Goal: Information Seeking & Learning: Learn about a topic

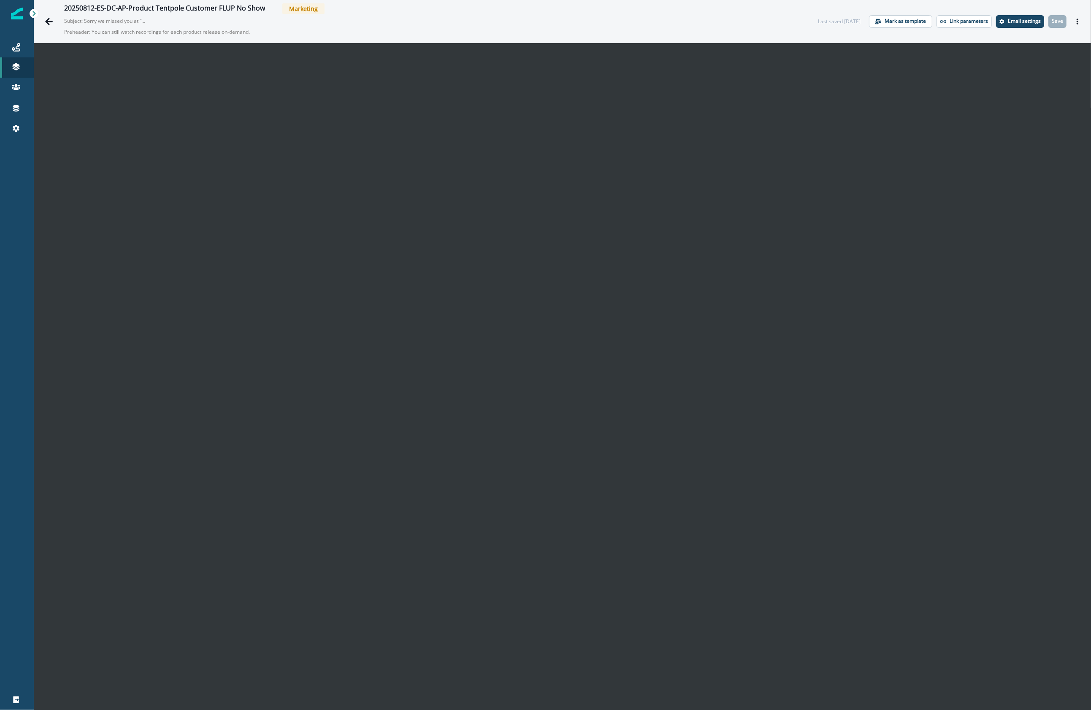
scroll to position [14, 0]
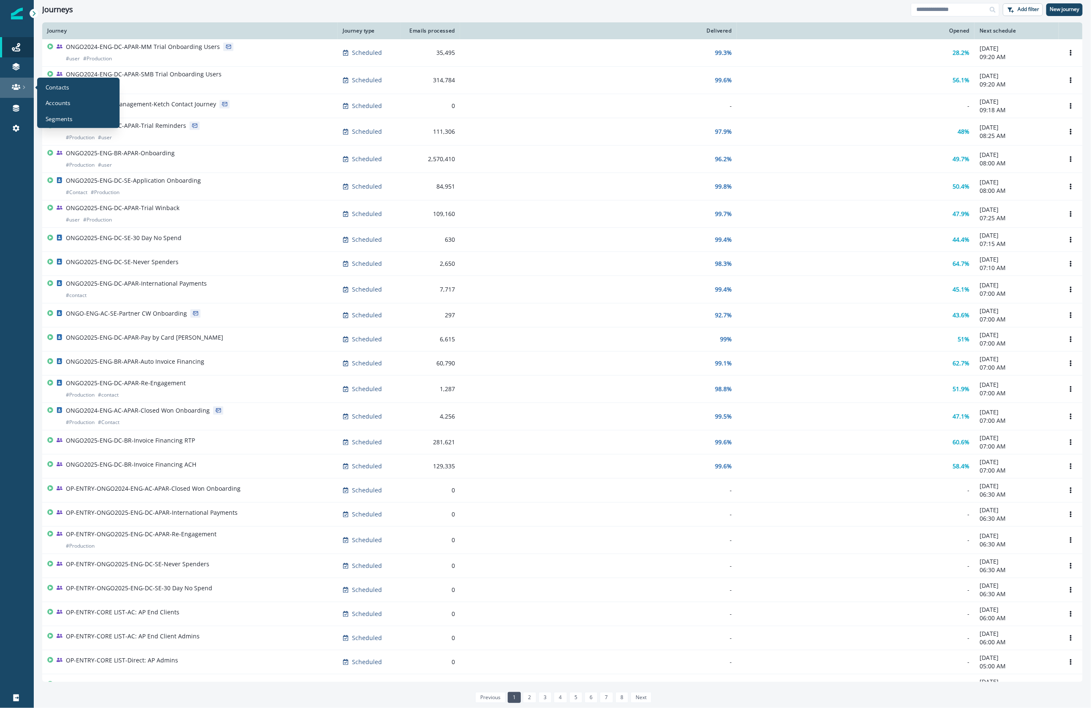
click at [7, 83] on div at bounding box center [16, 87] width 27 height 8
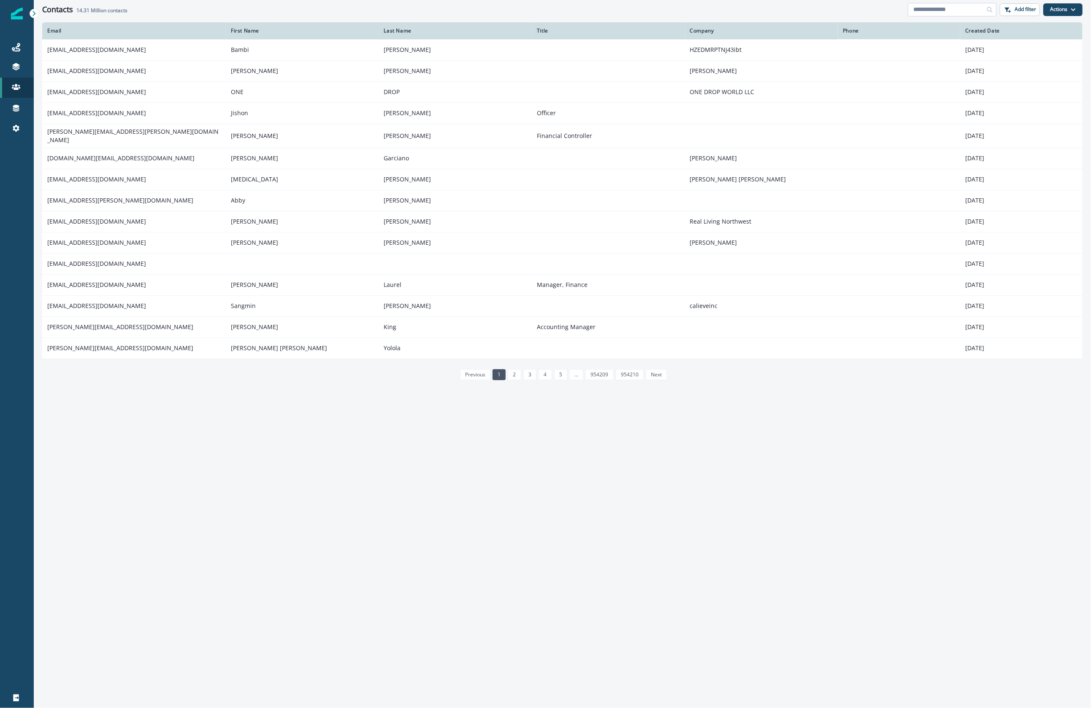
click at [971, 6] on input at bounding box center [951, 10] width 89 height 14
paste input "**********"
type input "**********"
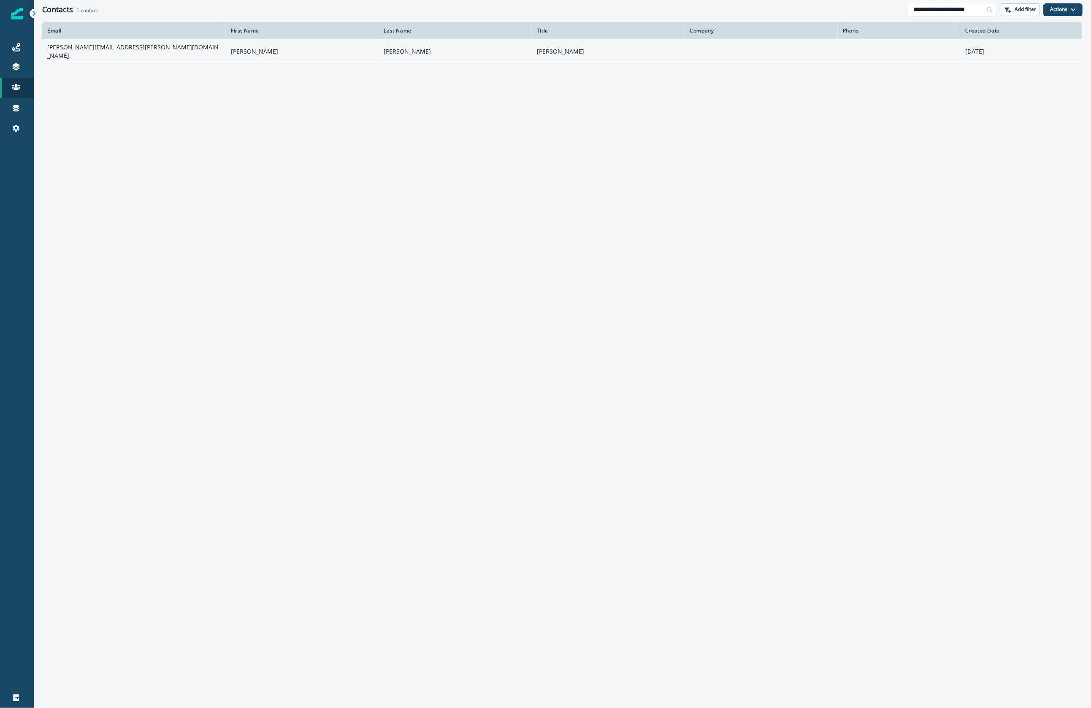
click at [607, 49] on p "Cary" at bounding box center [608, 51] width 143 height 8
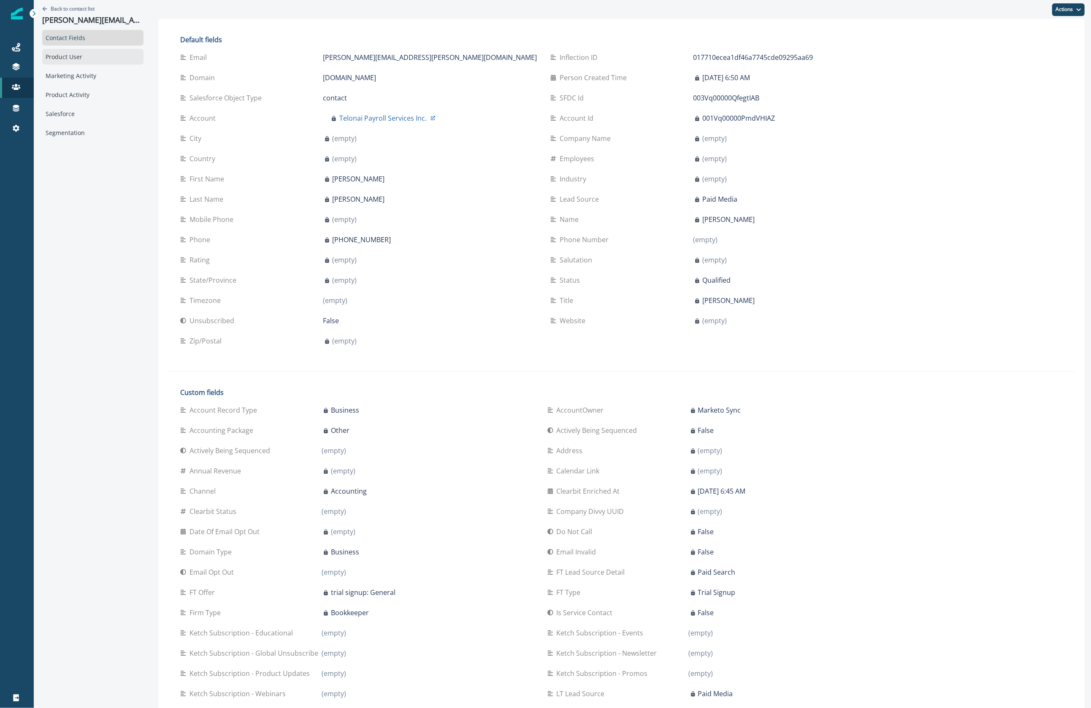
click at [86, 56] on div "Product User" at bounding box center [92, 57] width 101 height 16
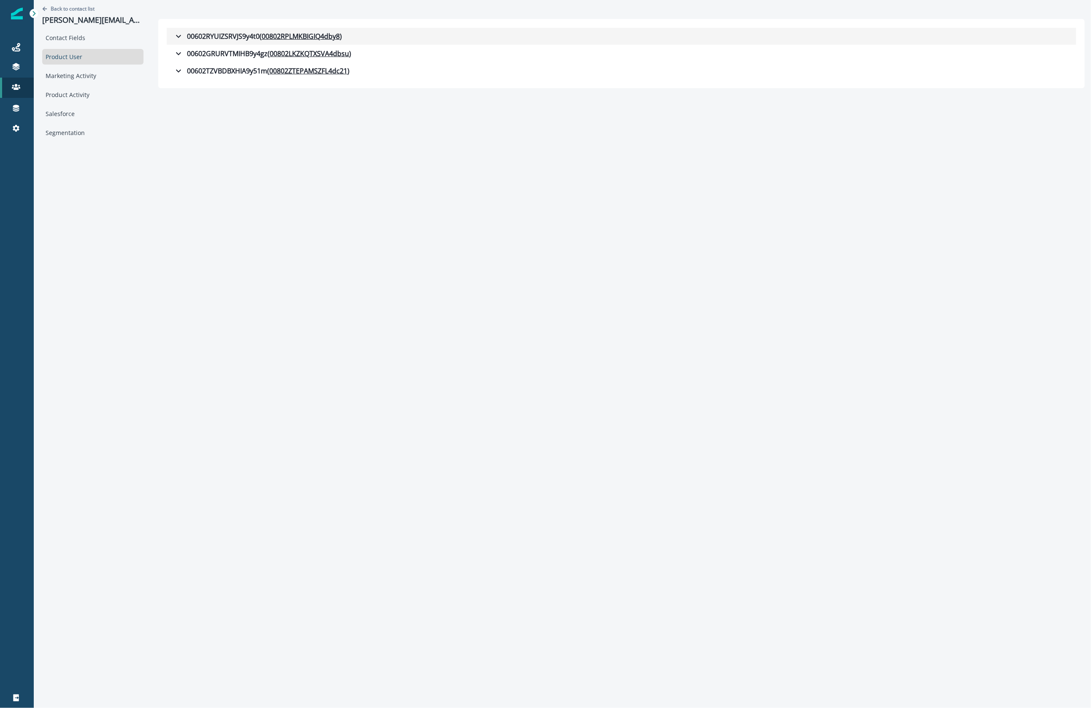
click at [173, 41] on button "00602RYUIZSRVJS9y4t0 ( 00802RPLMKBIGIQ4dby8 )" at bounding box center [621, 36] width 909 height 17
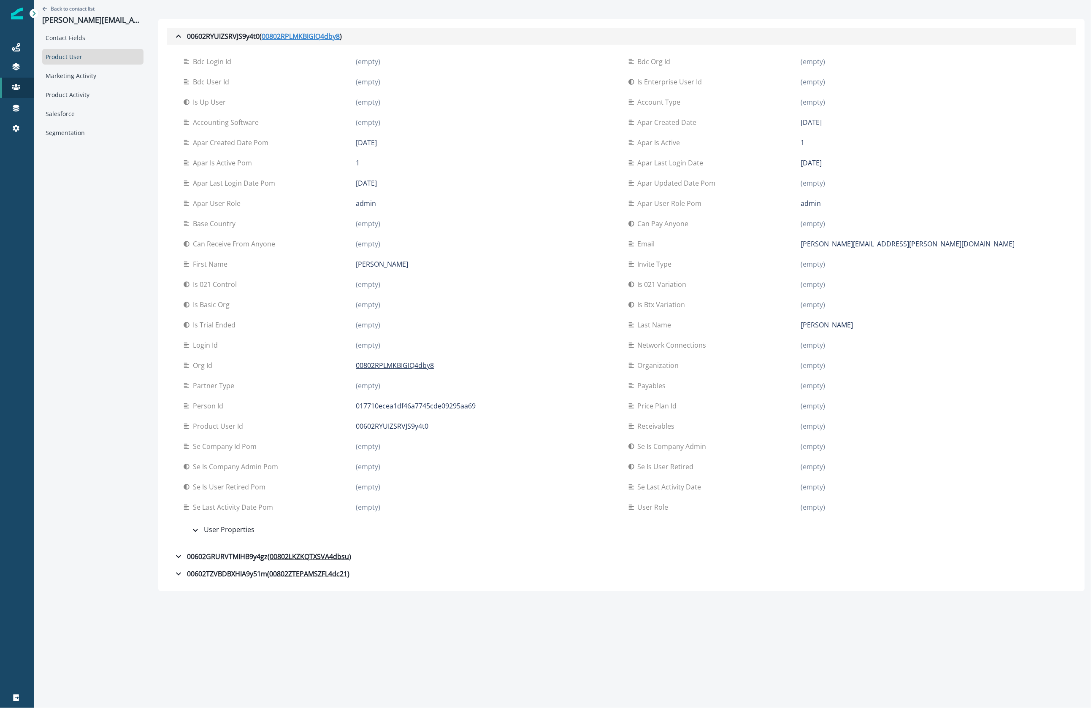
click at [321, 35] on u "00802RPLMKBIGIQ4dby8" at bounding box center [301, 36] width 78 height 10
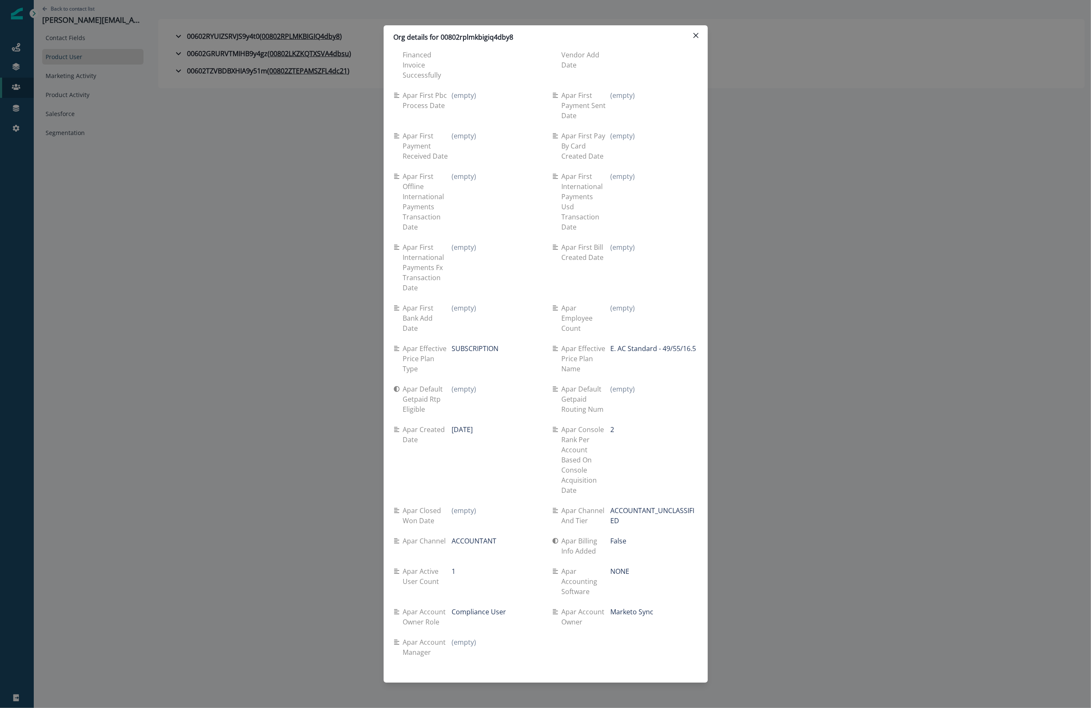
scroll to position [3319, 0]
click at [226, 194] on div "Org details for 00802rplmkbigiq4dby8 Se travel spend lifetime (empty) Se spend …" at bounding box center [545, 354] width 1091 height 708
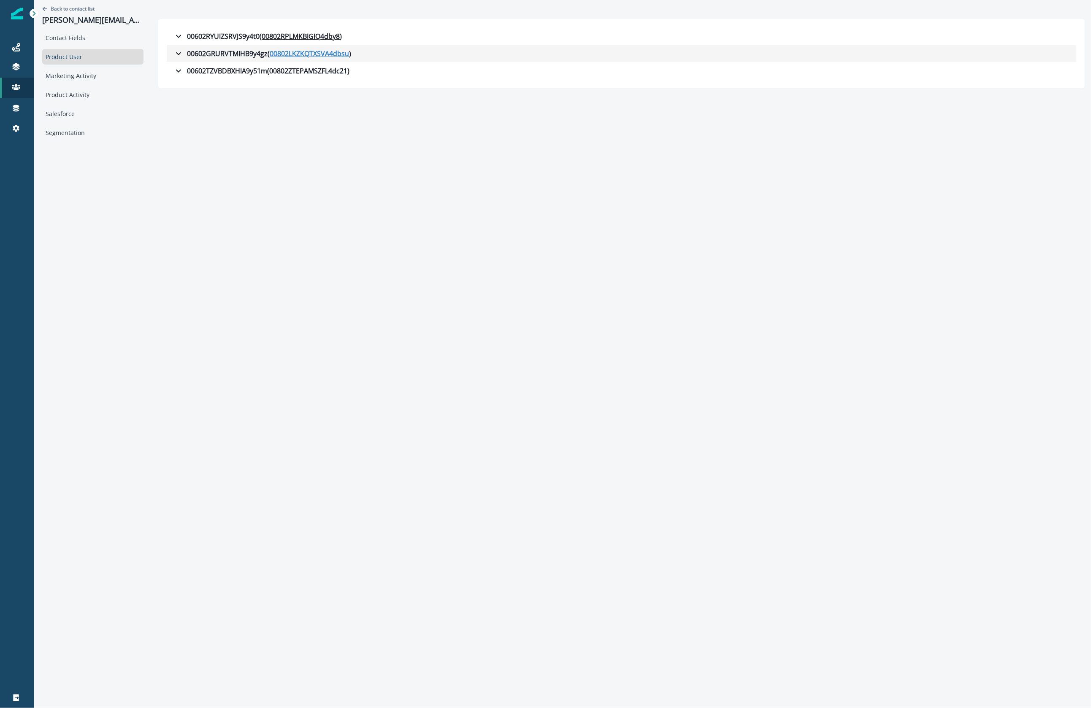
click at [275, 49] on u "00802LKZKQTXSVA4dbsu" at bounding box center [309, 54] width 79 height 10
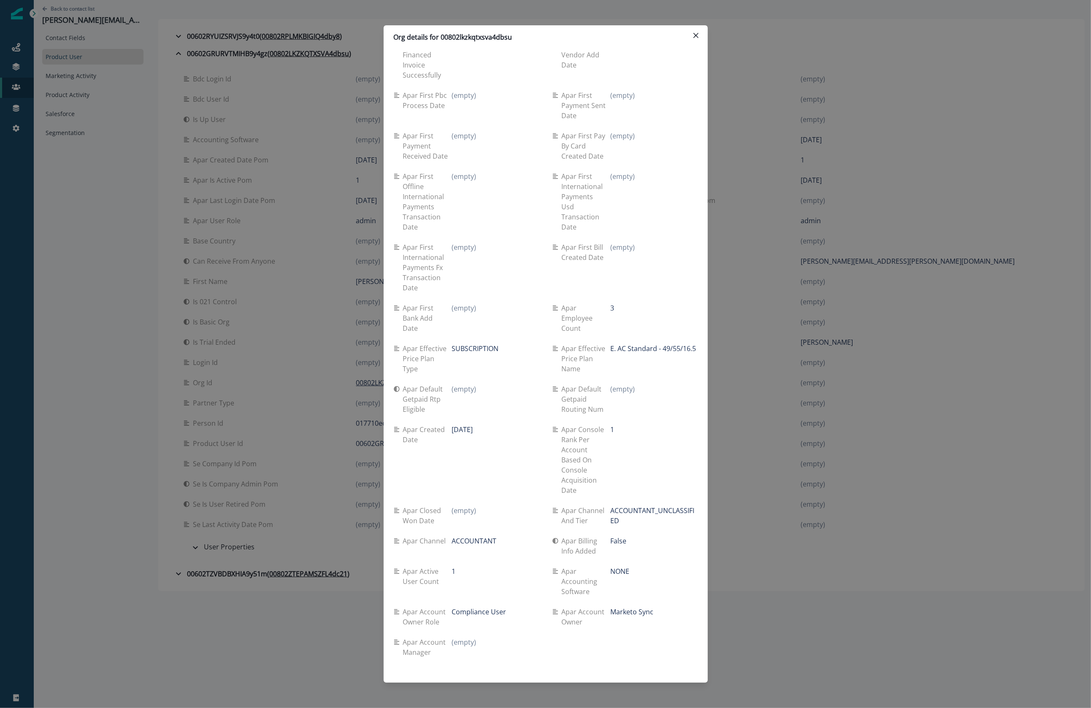
scroll to position [3321, 0]
click at [199, 218] on div "Org details for 00802lkzkqtxsva4dbsu Se travel spend lifetime (empty) Se spend …" at bounding box center [545, 354] width 1091 height 708
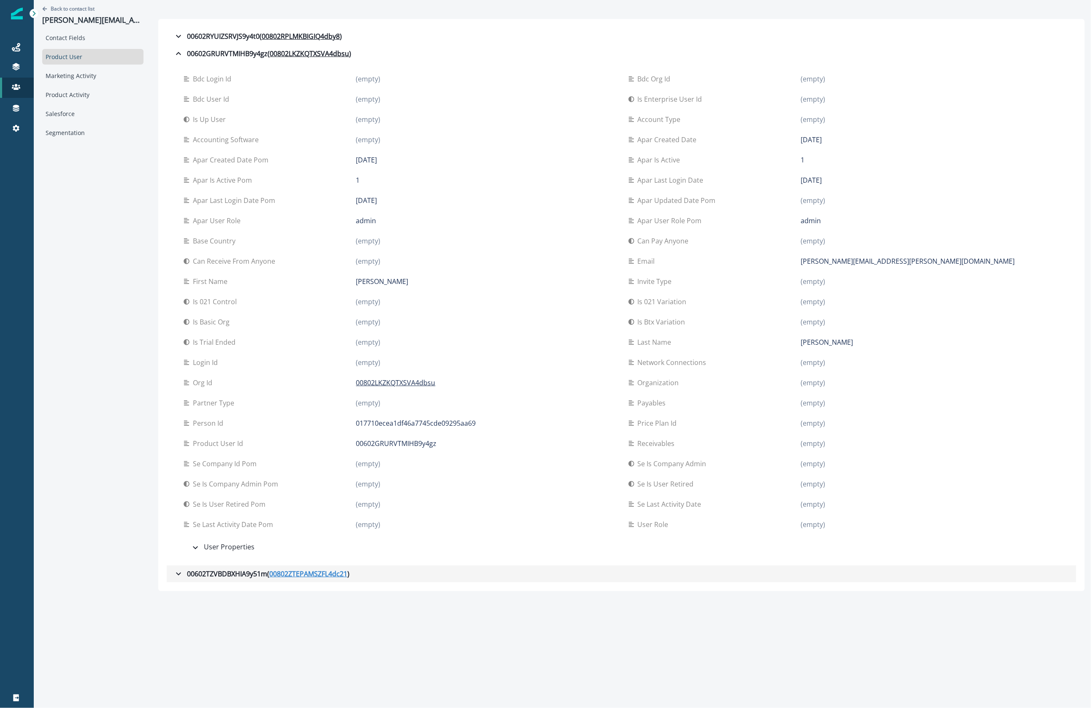
click at [288, 578] on u "00802ZTEPAMSZFL4dc21" at bounding box center [308, 574] width 78 height 10
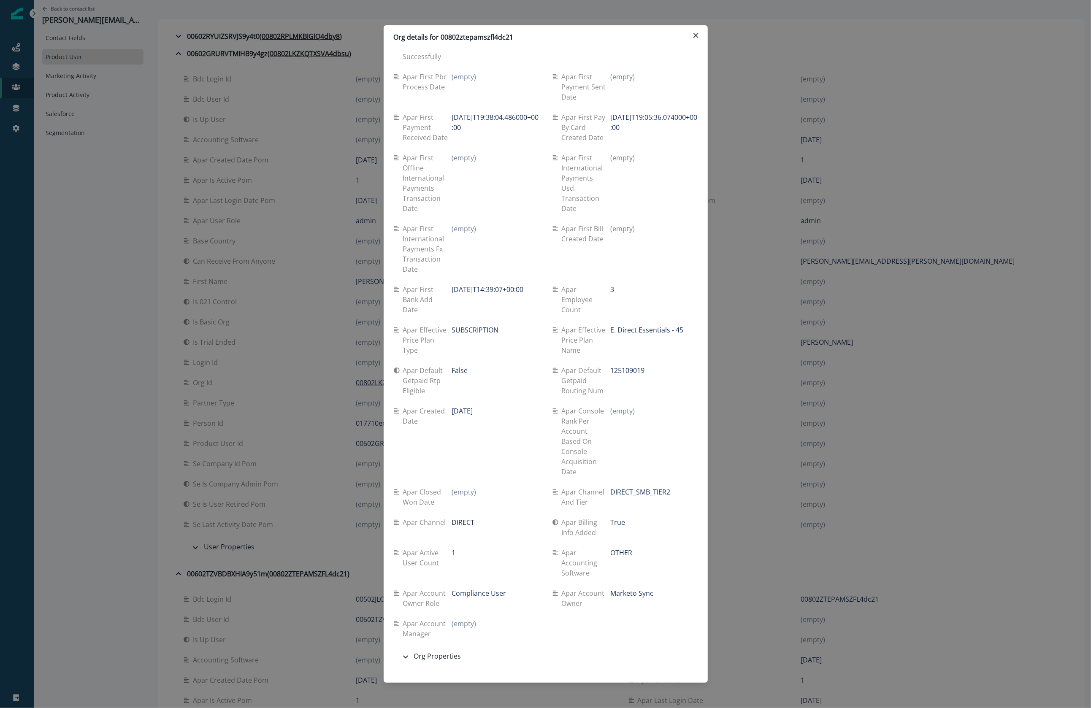
scroll to position [3332, 0]
click at [481, 33] on p "Org details for 00802ztepamszfl4dc21" at bounding box center [454, 37] width 120 height 10
click at [481, 34] on p "Org details for 00802ztepamszfl4dc21" at bounding box center [454, 37] width 120 height 10
copy p "00802ztepamszfl4dc21"
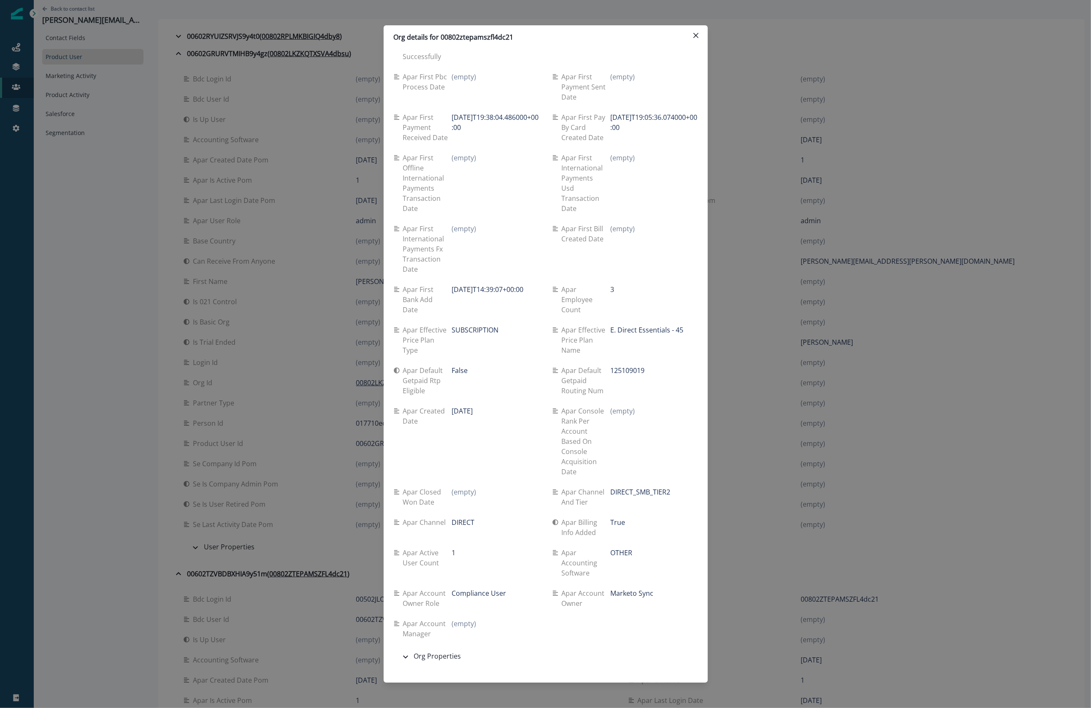
click at [737, 83] on div "Org details for 00802ztepamszfl4dc21 Se travel spend lifetime (empty) Se spend …" at bounding box center [545, 354] width 1091 height 708
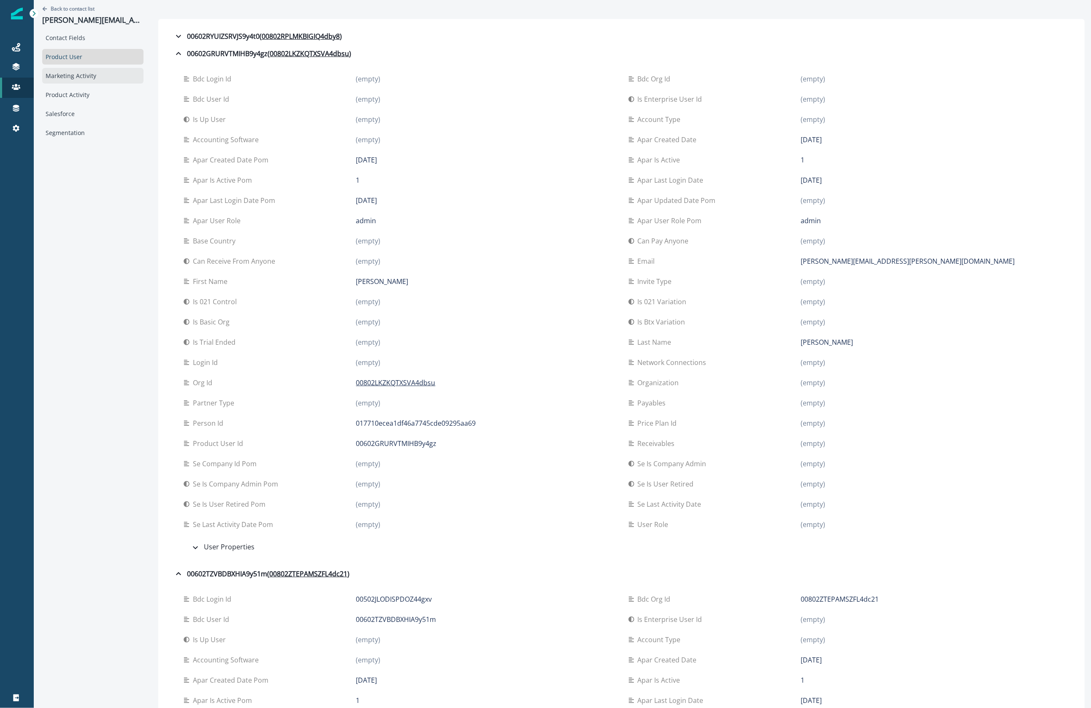
click at [81, 72] on div "Marketing Activity" at bounding box center [92, 76] width 101 height 16
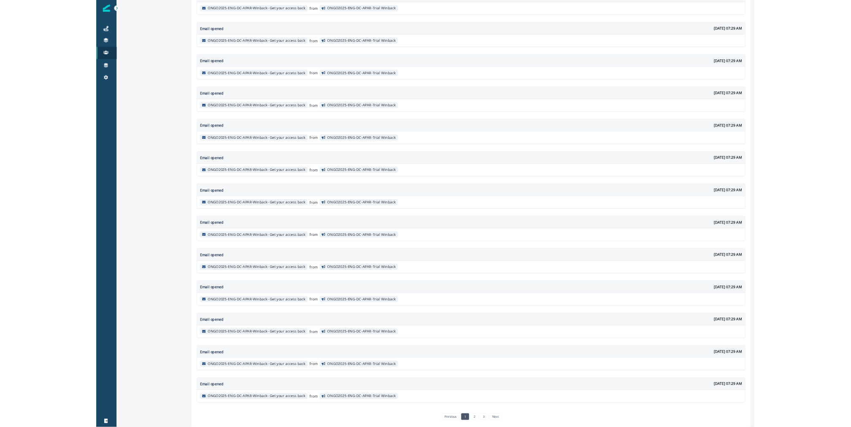
scroll to position [0, 0]
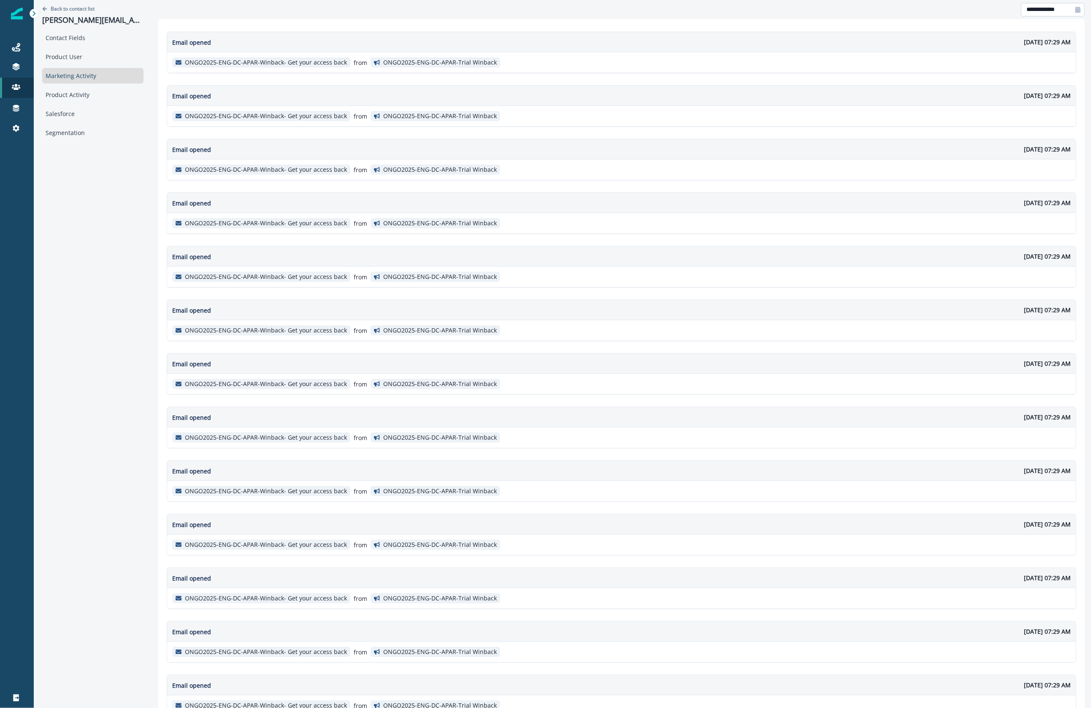
click at [1057, 9] on input "**********" at bounding box center [1053, 10] width 64 height 14
select select "*"
select select "****"
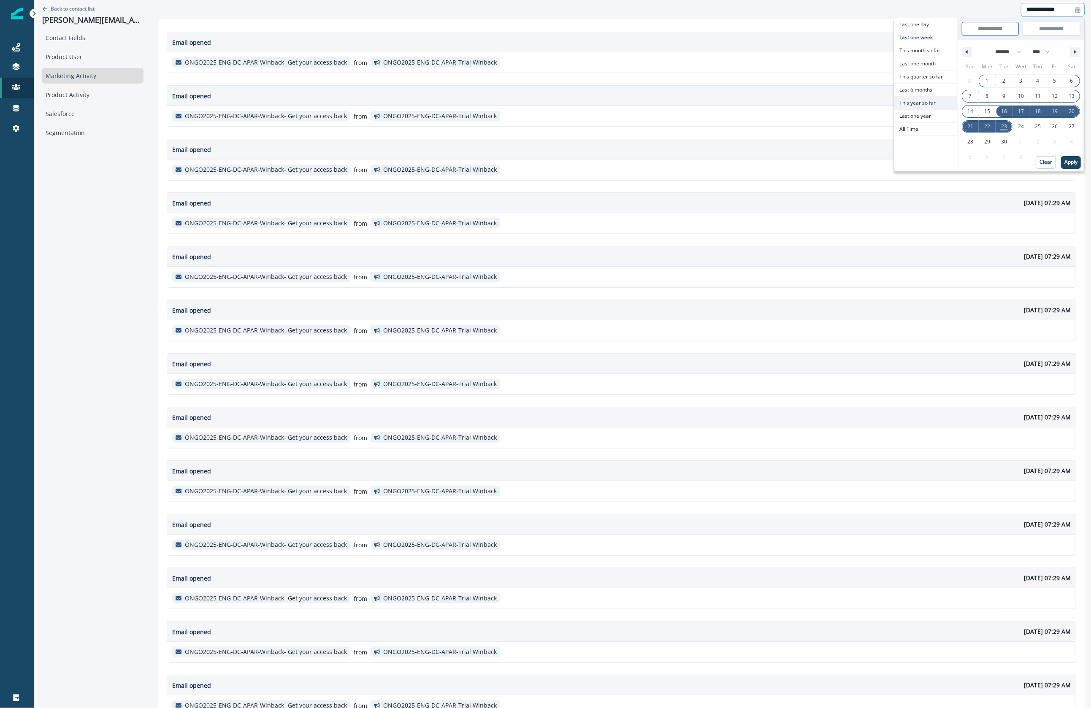
click at [926, 101] on span "This year so far" at bounding box center [925, 103] width 63 height 13
type input "**********"
select select "*"
click at [1075, 161] on div "Sun Mon Tue Wed Thu Fri Sat 29 30 31 1 2 3 4 5 6 7 8 9 10 11 12 13 14 15 16 17 …" at bounding box center [1020, 116] width 127 height 113
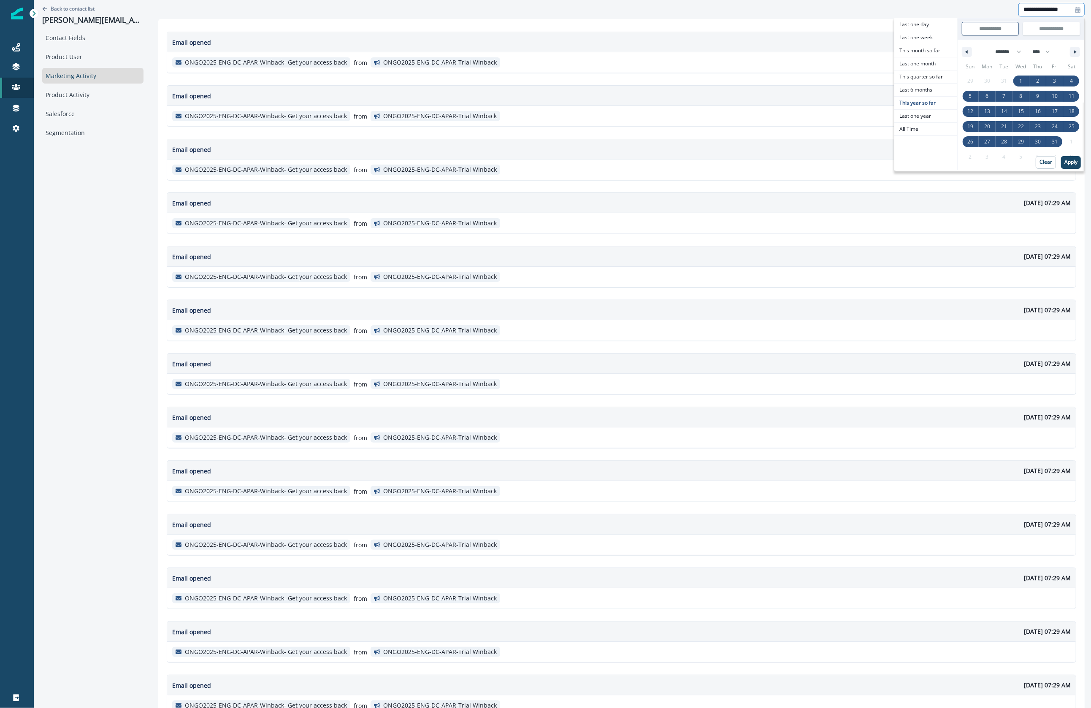
click at [1072, 161] on div "Sun Mon Tue Wed Thu Fri Sat 29 30 31 1 2 3 4 5 6 7 8 9 10 11 12 13 14 15 16 17 …" at bounding box center [1020, 116] width 127 height 113
click at [1061, 168] on button "Apply" at bounding box center [1071, 162] width 20 height 13
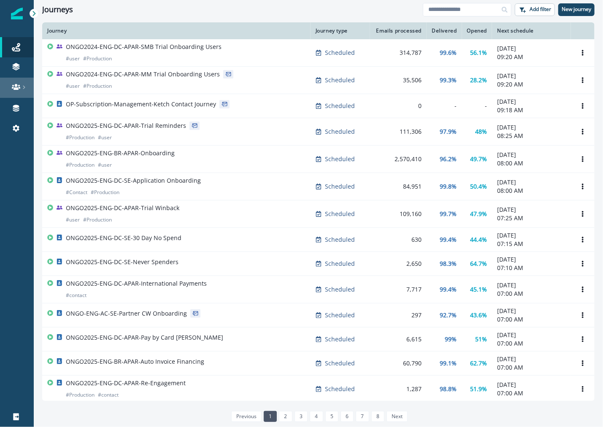
click at [15, 87] on icon at bounding box center [16, 87] width 8 height 6
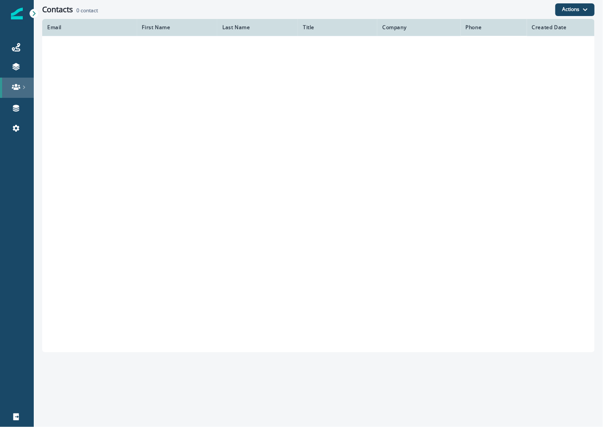
click at [15, 87] on icon at bounding box center [16, 87] width 8 height 6
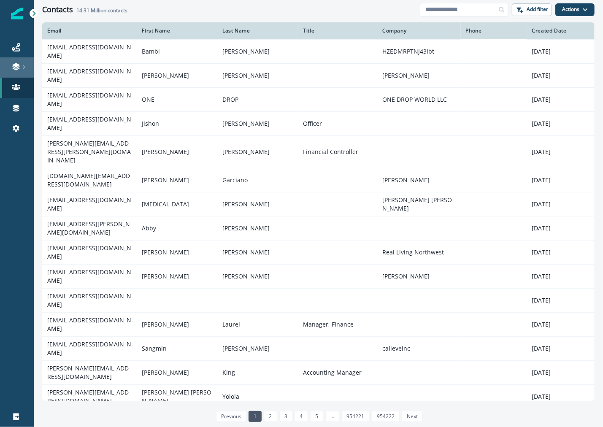
click at [24, 57] on link at bounding box center [17, 67] width 34 height 20
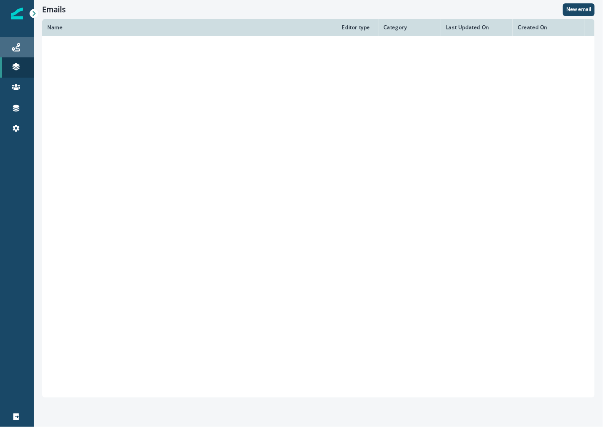
click at [24, 49] on div "Journeys" at bounding box center [16, 47] width 27 height 10
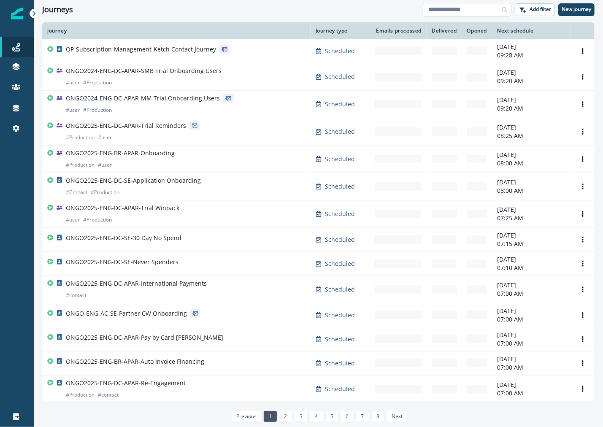
click at [447, 11] on input at bounding box center [467, 10] width 89 height 14
type input "*********"
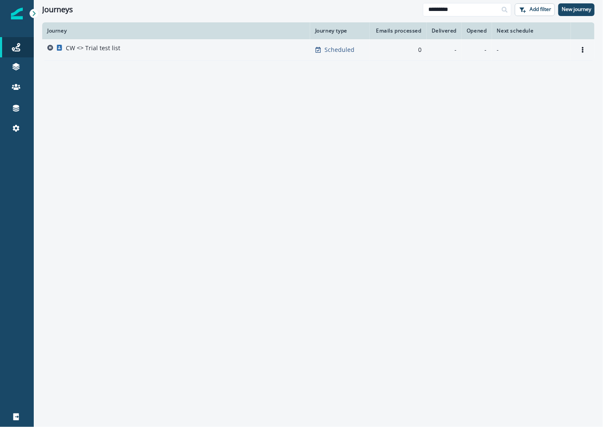
click at [219, 56] on td "CW <> Trial test list" at bounding box center [176, 49] width 268 height 21
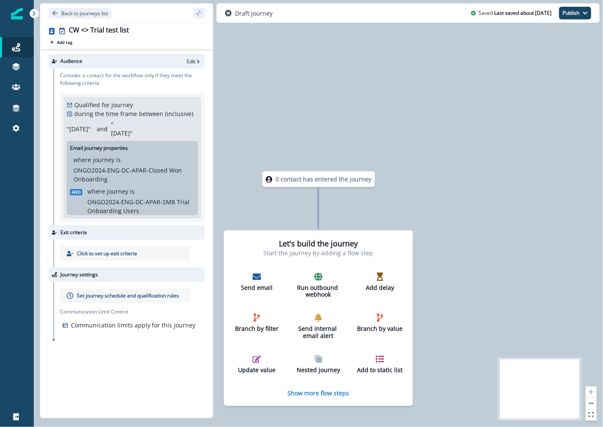
click at [132, 132] on p "" [DATE] "" at bounding box center [122, 129] width 22 height 18
click at [152, 170] on p "ONGO2024-ENG-DC-APAR-Closed Won Onboarding" at bounding box center [132, 175] width 118 height 18
click at [34, 77] on div "0 contact has entered the journey Let's build the journey Start the journey by …" at bounding box center [318, 213] width 569 height 427
click at [19, 89] on icon at bounding box center [16, 87] width 8 height 8
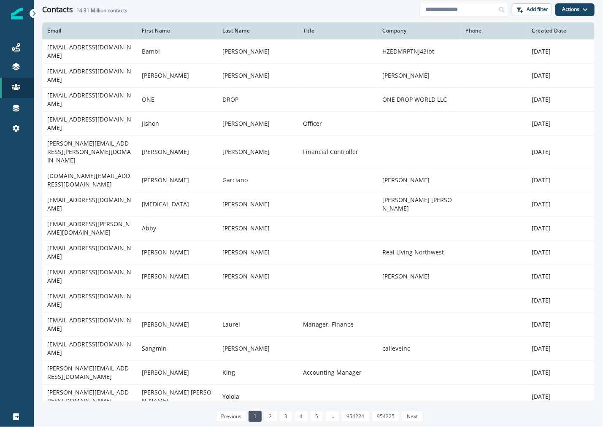
click at [503, 13] on div at bounding box center [502, 10] width 14 height 14
click at [474, 11] on input at bounding box center [464, 10] width 89 height 14
paste input "**********"
type input "**********"
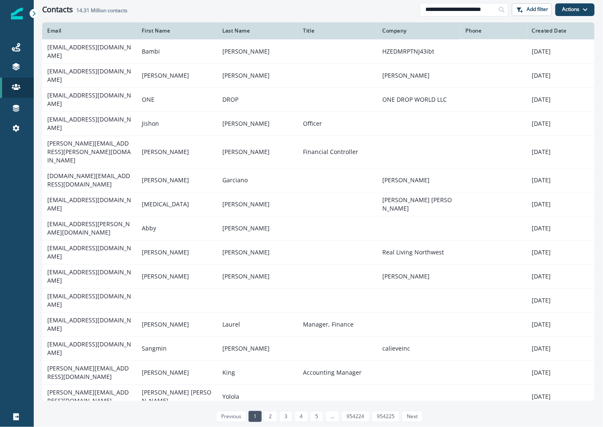
scroll to position [0, 0]
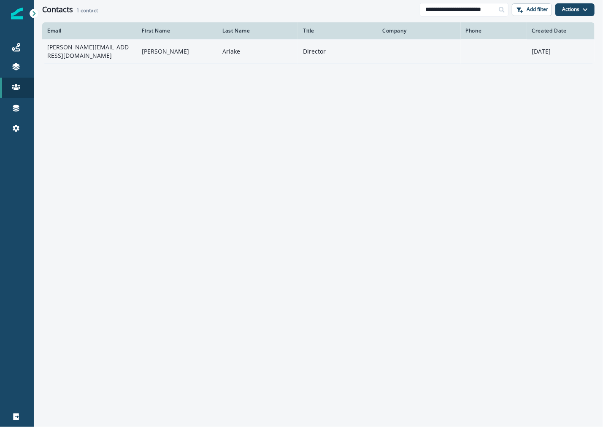
click at [78, 43] on td "[PERSON_NAME][EMAIL_ADDRESS][DOMAIN_NAME]" at bounding box center [89, 51] width 95 height 24
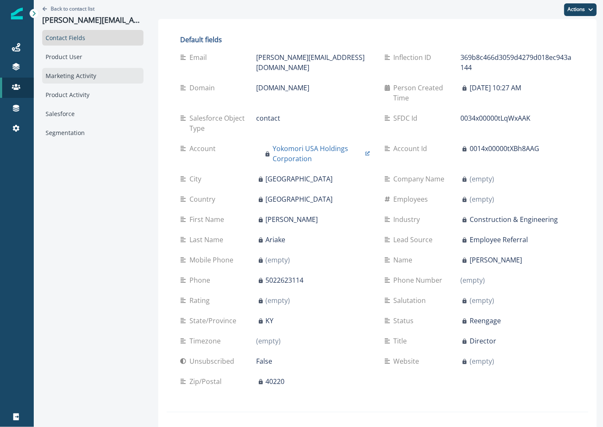
click at [97, 77] on div "Marketing Activity" at bounding box center [92, 76] width 101 height 16
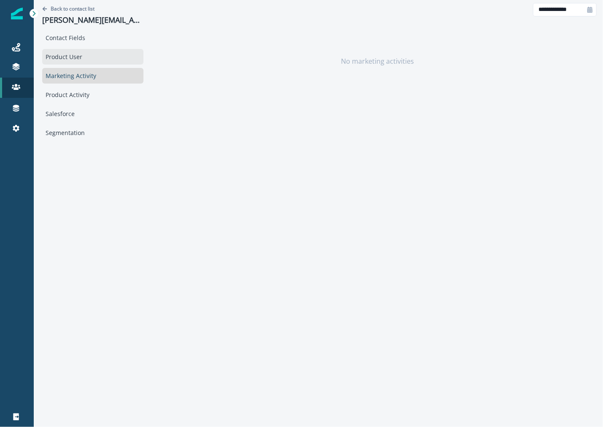
click at [99, 62] on div "Product User" at bounding box center [92, 57] width 101 height 16
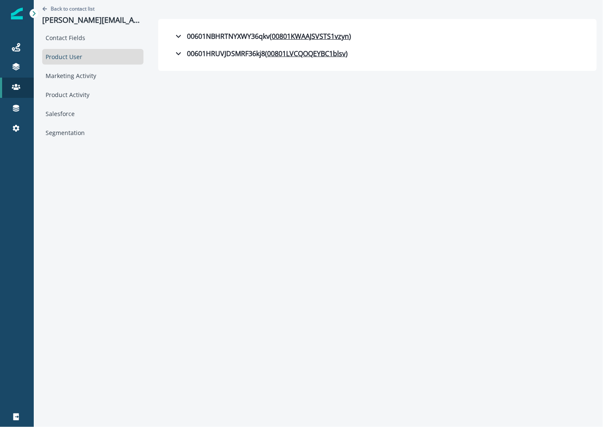
click at [100, 84] on div "Contact Fields Product User Marketing Activity Product Activity Salesforce Segm…" at bounding box center [92, 85] width 101 height 111
click at [102, 74] on div "Marketing Activity" at bounding box center [92, 76] width 101 height 16
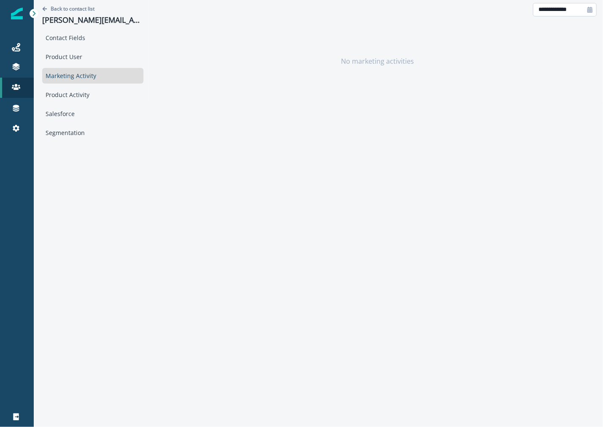
click at [580, 14] on input "**********" at bounding box center [565, 10] width 64 height 14
select select "*"
select select "****"
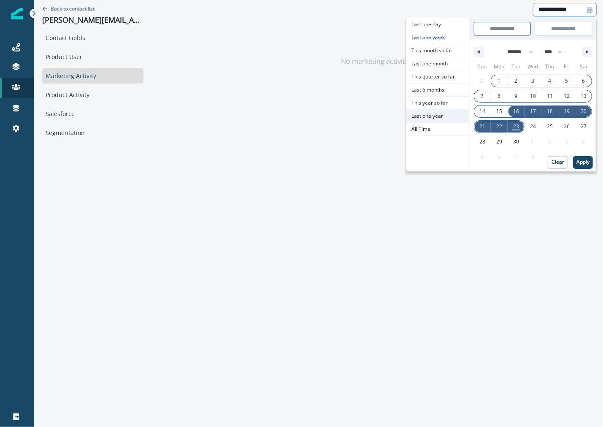
click at [443, 110] on span "Last one year" at bounding box center [437, 116] width 63 height 13
type input "**********"
select select "****"
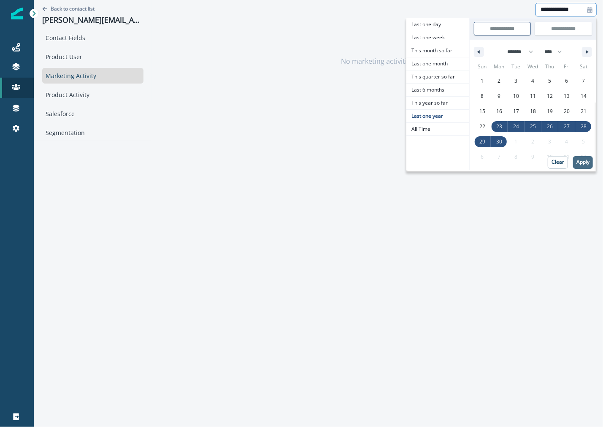
click at [581, 161] on p "Apply" at bounding box center [582, 162] width 13 height 6
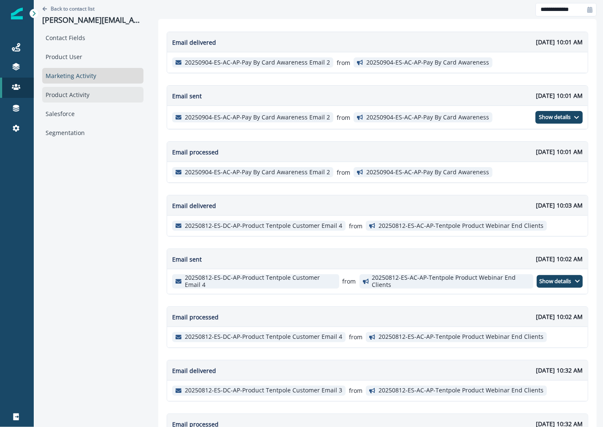
click at [105, 89] on div "Product Activity" at bounding box center [92, 95] width 101 height 16
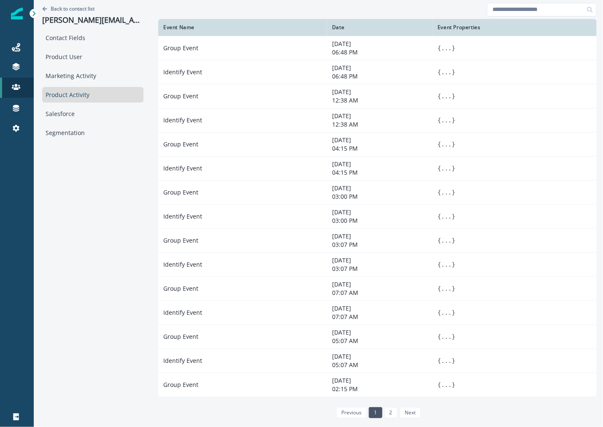
click at [100, 122] on div "Contact Fields Product User Marketing Activity Product Activity Salesforce Segm…" at bounding box center [92, 85] width 101 height 111
click at [100, 120] on div "Salesforce" at bounding box center [92, 114] width 101 height 16
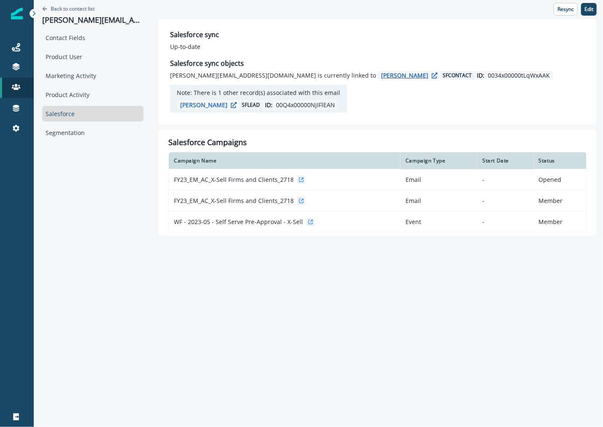
click at [381, 74] on p "[PERSON_NAME]" at bounding box center [404, 75] width 47 height 8
